Goal: Task Accomplishment & Management: Complete application form

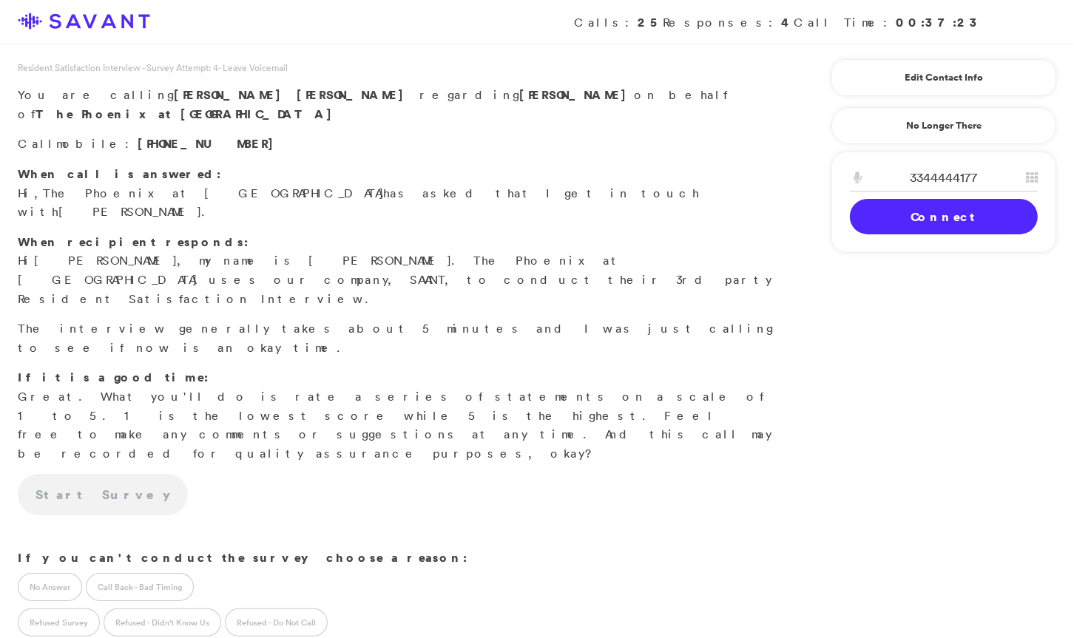
click at [901, 204] on link "Connect" at bounding box center [944, 216] width 188 height 35
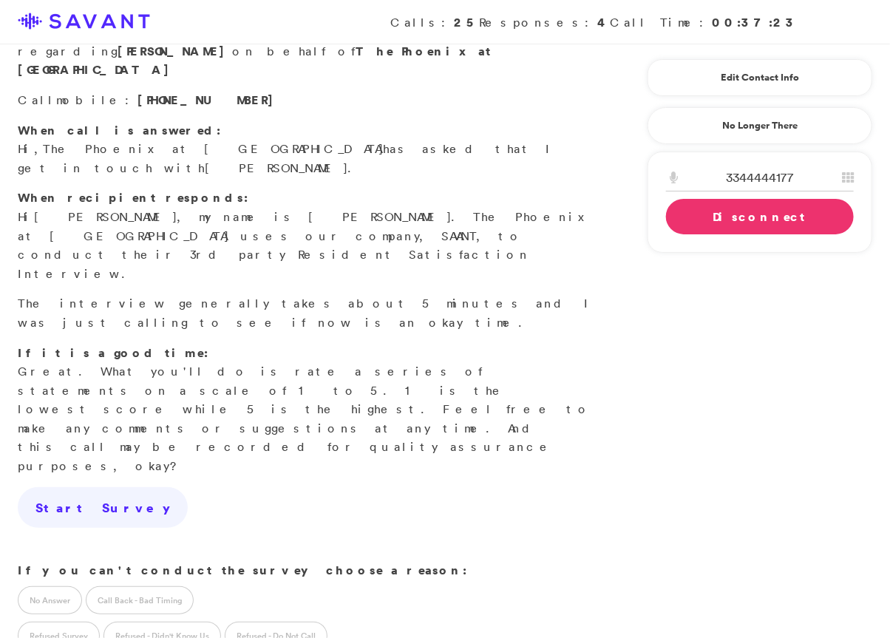
scroll to position [64, 0]
click at [160, 586] on label "Call Back - Bad Timing" at bounding box center [140, 600] width 108 height 28
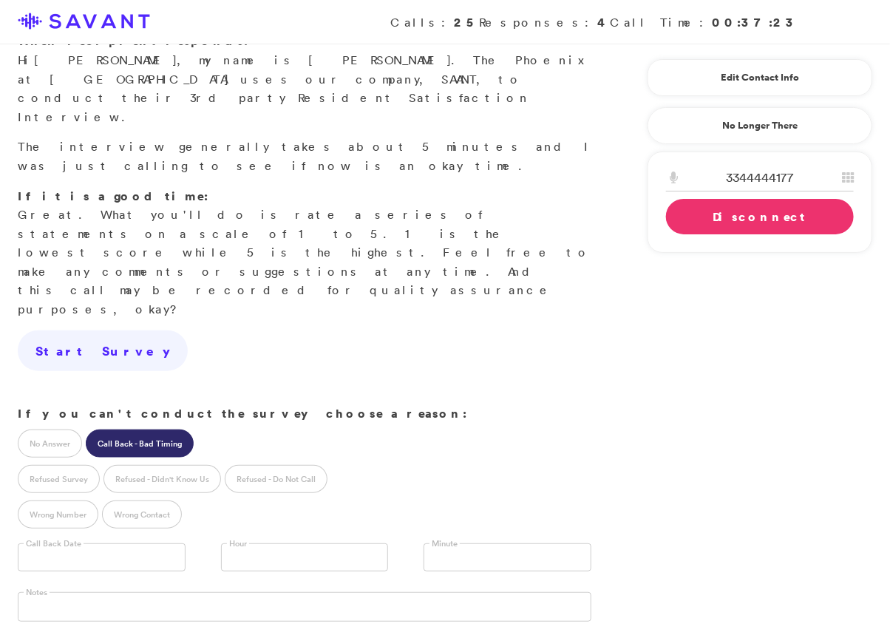
scroll to position [308, 0]
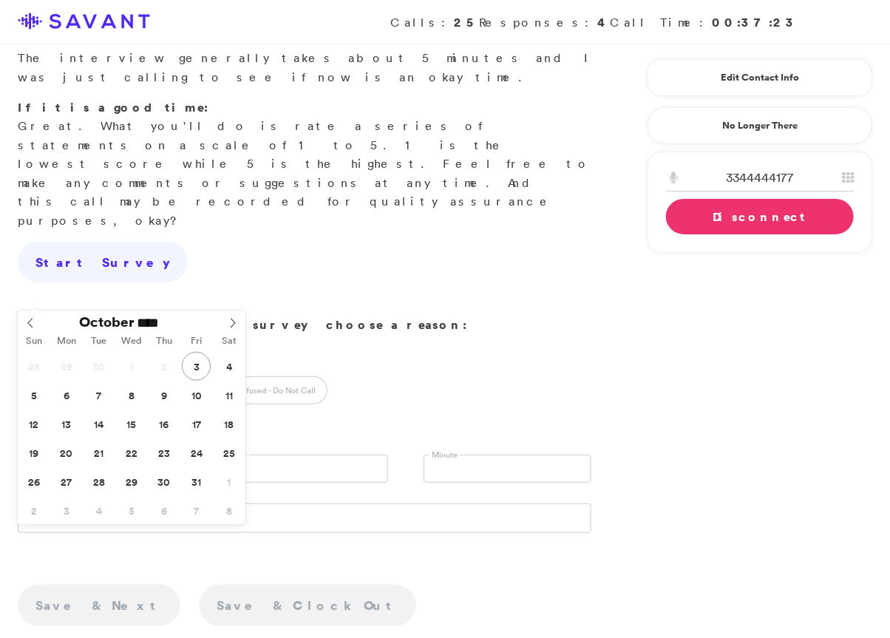
click at [146, 455] on input "text" at bounding box center [102, 469] width 168 height 28
type input "**********"
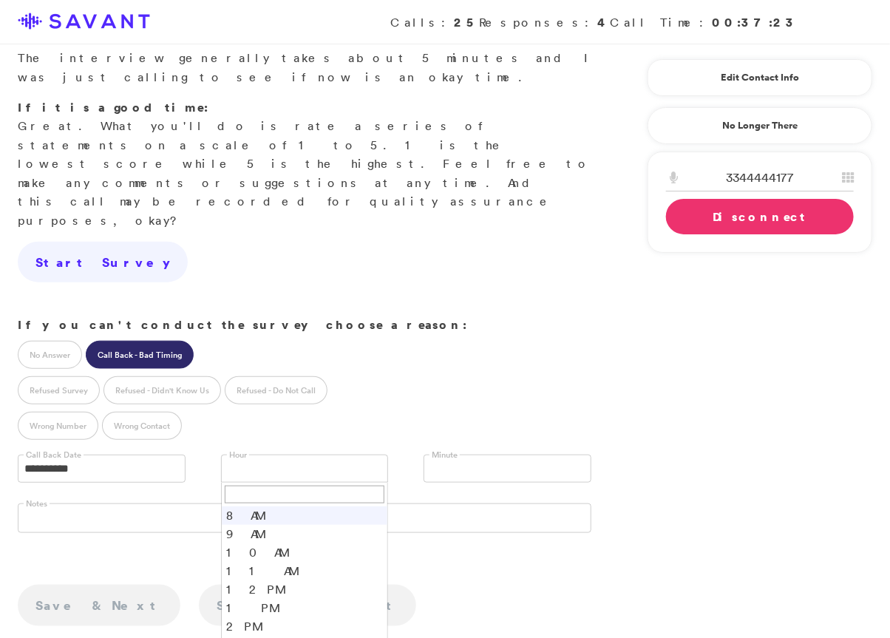
click at [286, 455] on link at bounding box center [305, 469] width 168 height 28
click at [284, 591] on li "1 PM" at bounding box center [305, 600] width 166 height 18
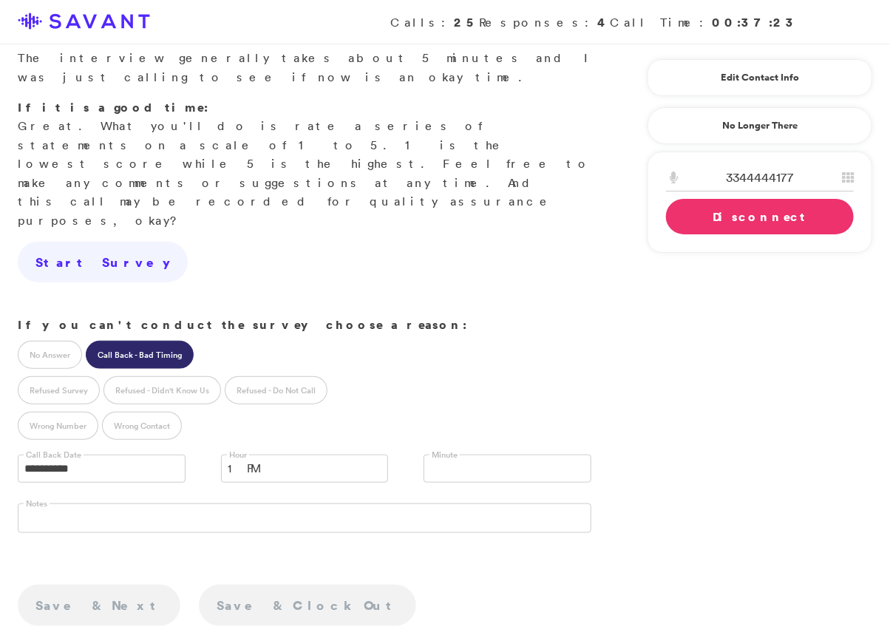
click at [475, 455] on link at bounding box center [508, 469] width 168 height 28
click at [454, 520] on li "30" at bounding box center [507, 529] width 166 height 18
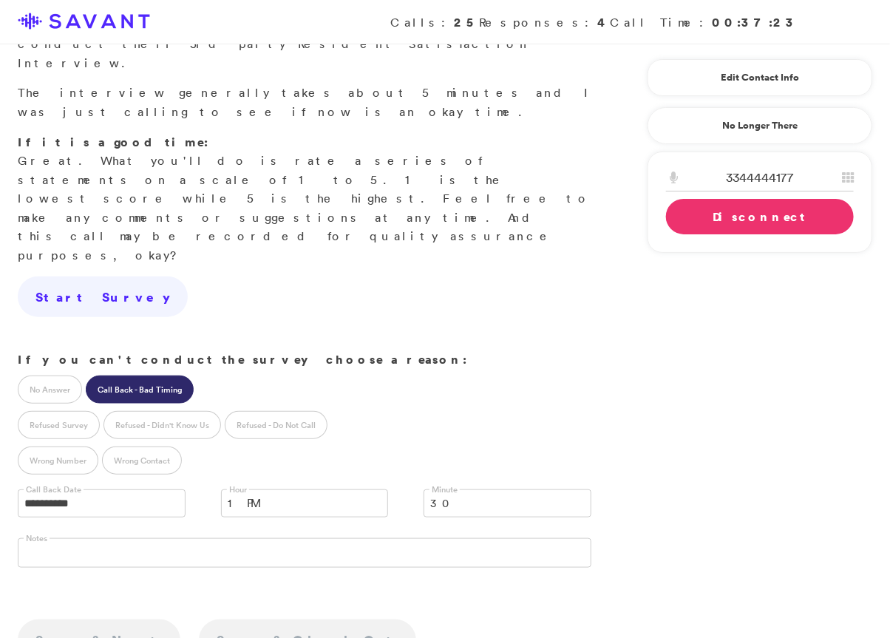
scroll to position [265, 0]
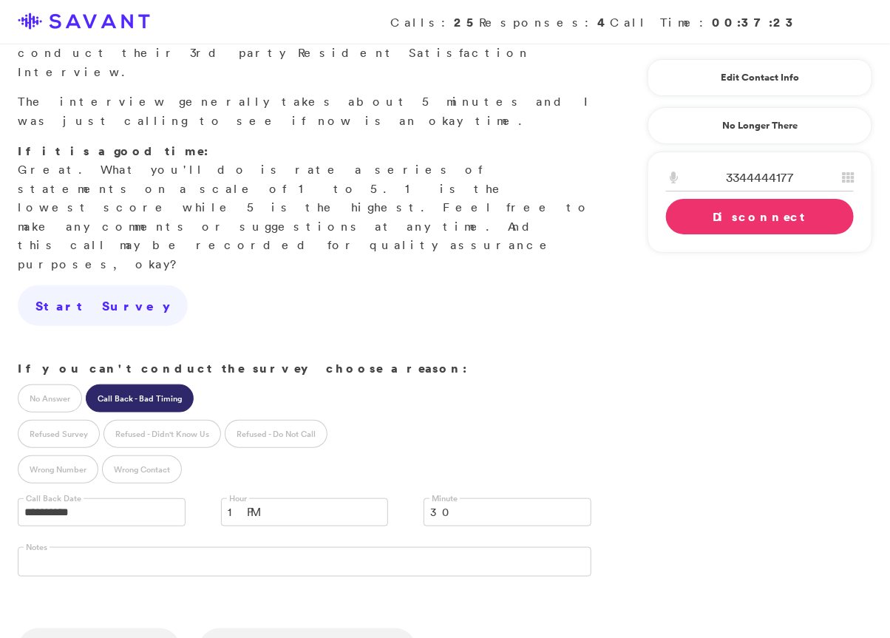
click at [698, 219] on link "Disconnect" at bounding box center [760, 216] width 188 height 35
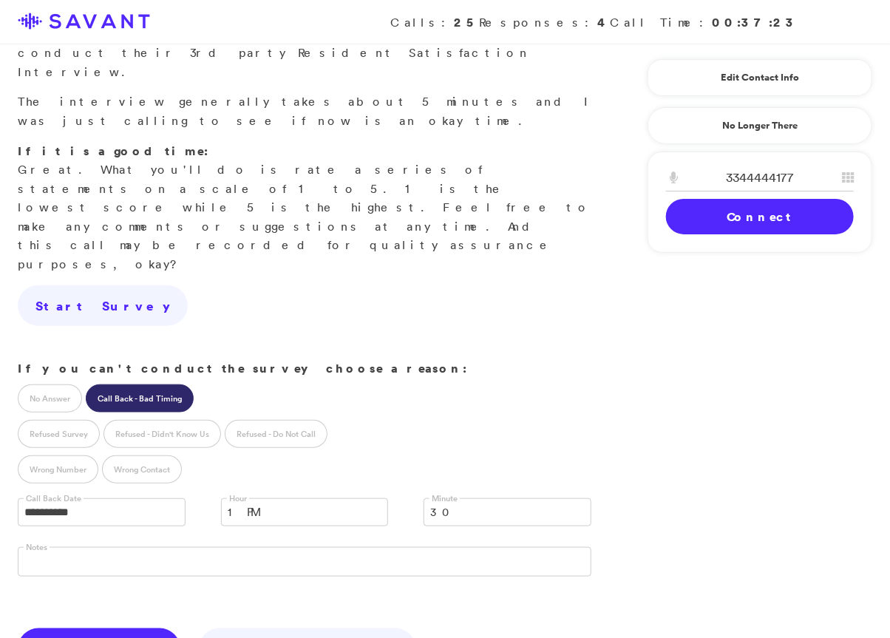
click at [59, 629] on link "Save & Next" at bounding box center [99, 649] width 163 height 41
